Goal: Book appointment/travel/reservation

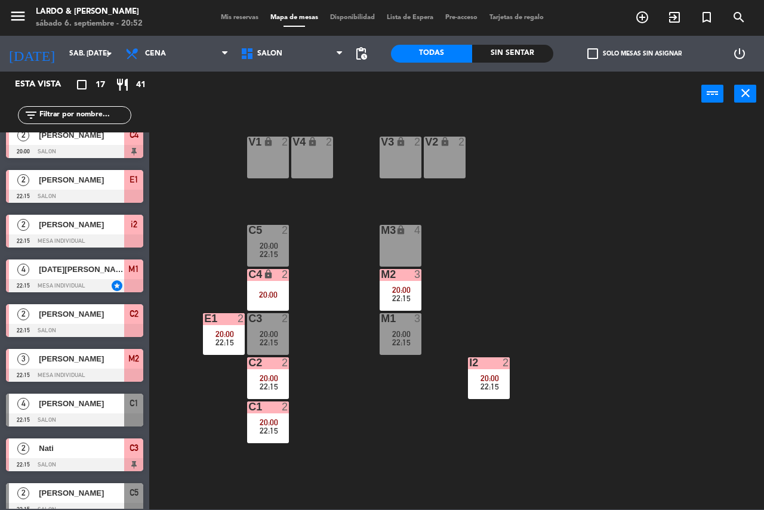
scroll to position [384, 0]
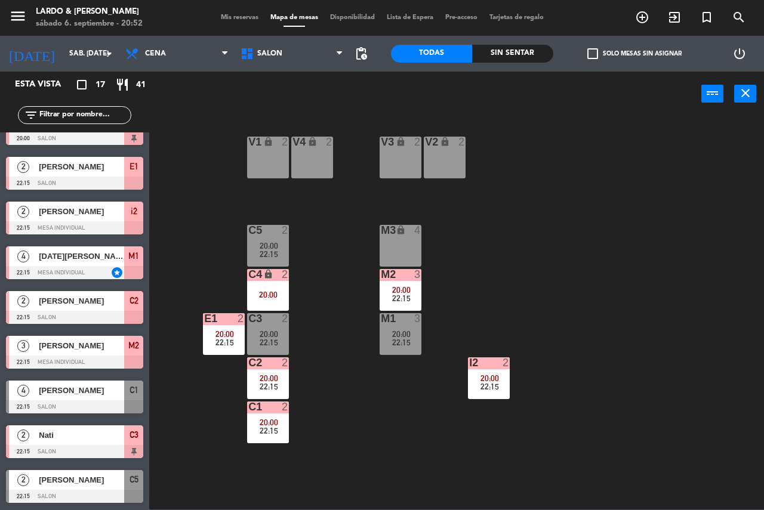
click at [84, 183] on div at bounding box center [74, 183] width 137 height 13
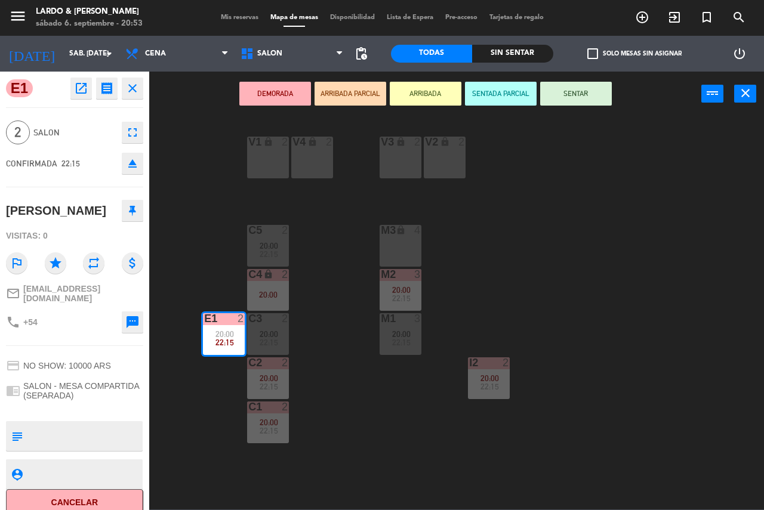
click at [301, 362] on div "V1 lock 2 V2 lock 2 V3 lock 2 V4 lock 2 C5 2 20:00 22:15 M3 lock 4 C4 lock 2 20…" at bounding box center [460, 313] width 607 height 394
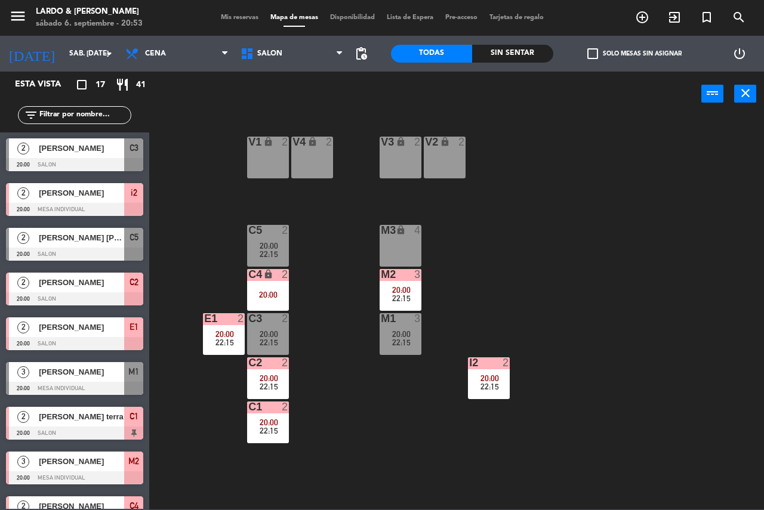
click at [273, 378] on span "20:00" at bounding box center [268, 378] width 18 height 10
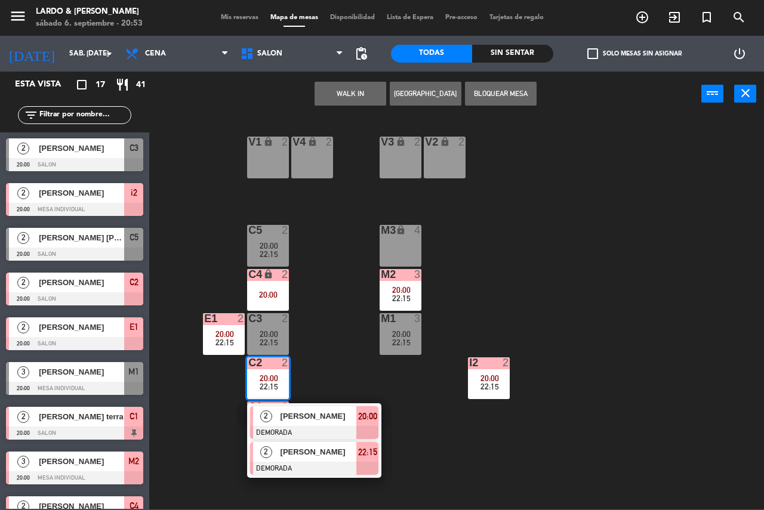
click at [305, 469] on div at bounding box center [314, 468] width 128 height 13
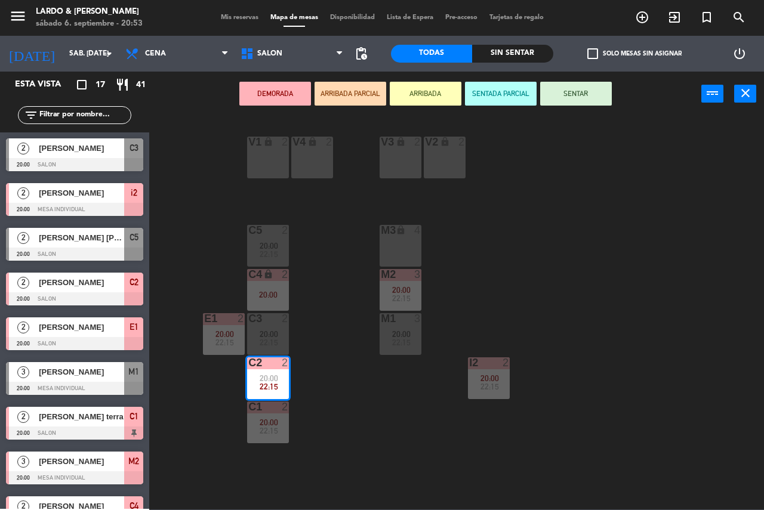
click at [305, 396] on div "V1 lock 2 V2 lock 2 V3 lock 2 V4 lock 2 C5 2 20:00 22:15 M3 lock 4 C4 lock 2 20…" at bounding box center [460, 313] width 607 height 394
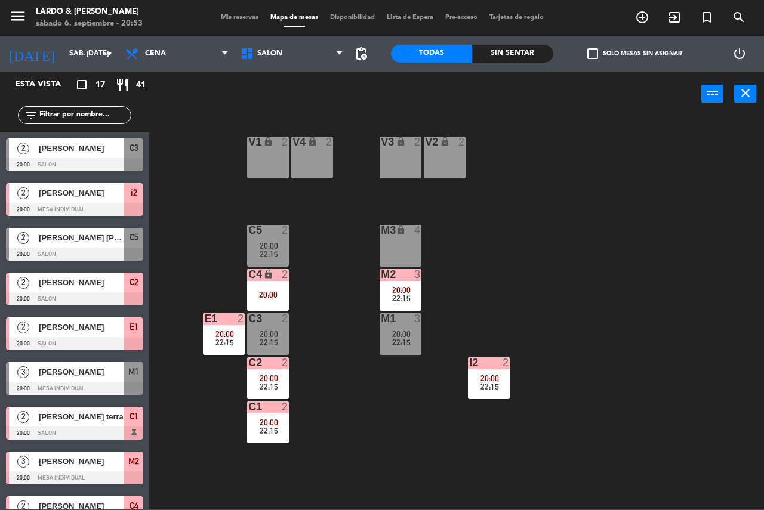
scroll to position [48, 0]
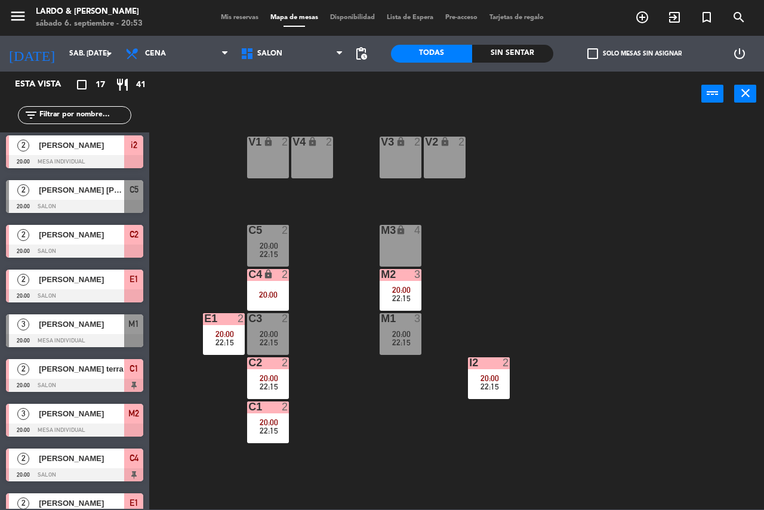
click at [275, 421] on span "20:00" at bounding box center [268, 423] width 18 height 10
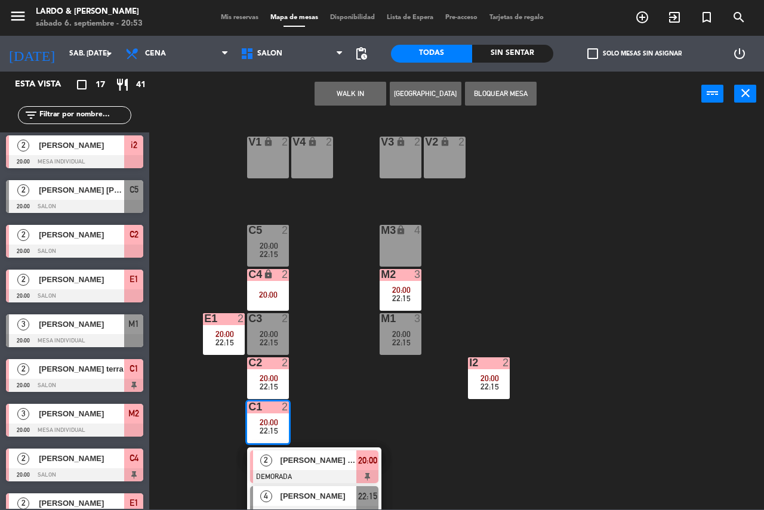
click at [280, 495] on span "[PERSON_NAME]" at bounding box center [318, 496] width 76 height 13
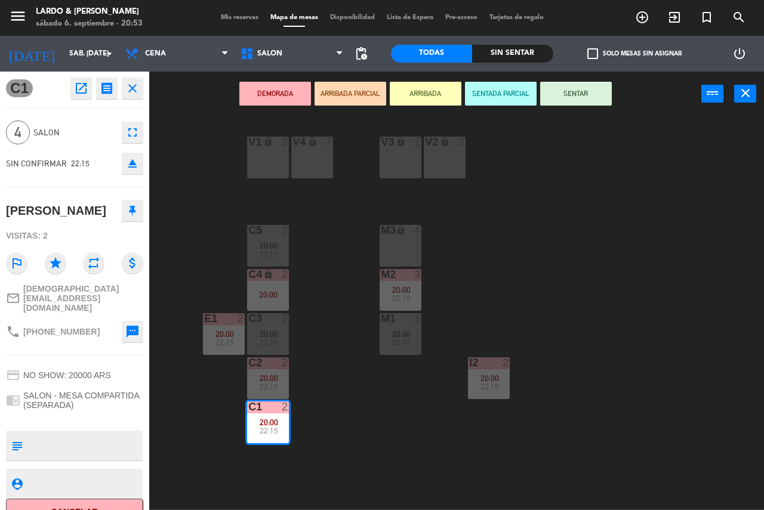
click at [330, 389] on div "V1 lock 2 V2 lock 2 V3 lock 2 V4 lock 2 C5 2 20:00 22:15 M3 lock 4 C4 lock 2 20…" at bounding box center [460, 313] width 607 height 394
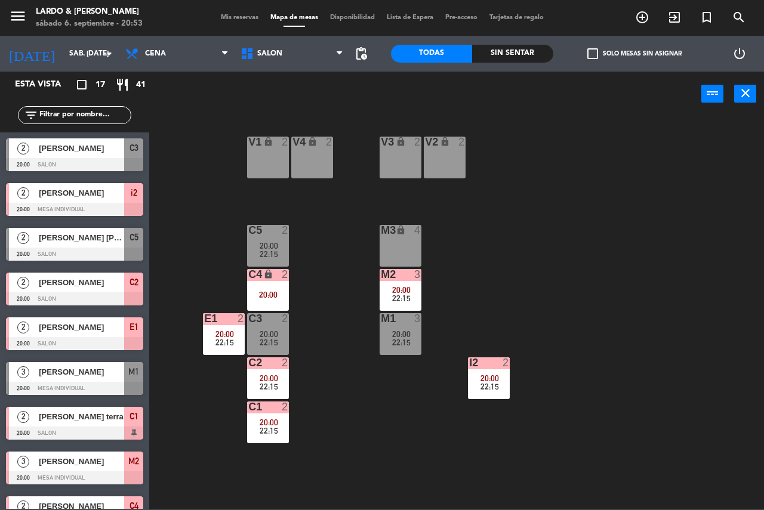
scroll to position [137, 0]
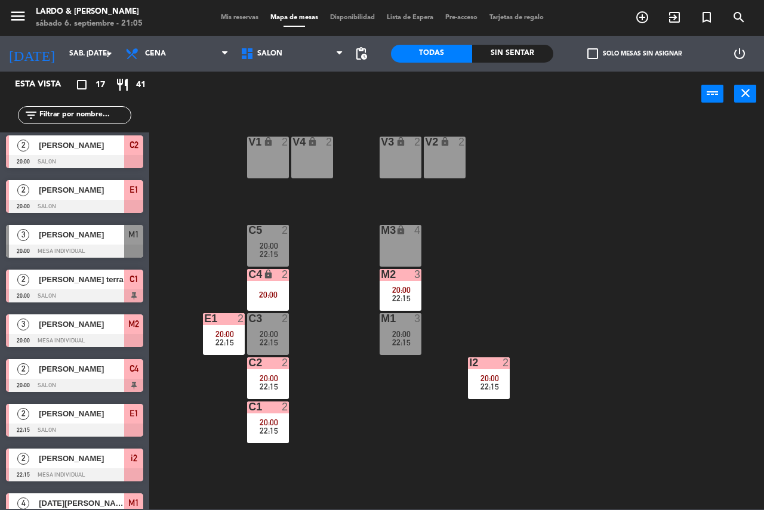
click at [308, 302] on div "V1 lock 2 V2 lock 2 V3 lock 2 V4 lock 2 C5 2 20:00 22:15 M3 lock 4 C4 lock 2 20…" at bounding box center [460, 313] width 607 height 394
click at [403, 333] on span "20:00" at bounding box center [401, 334] width 18 height 10
